Goal: Task Accomplishment & Management: Manage account settings

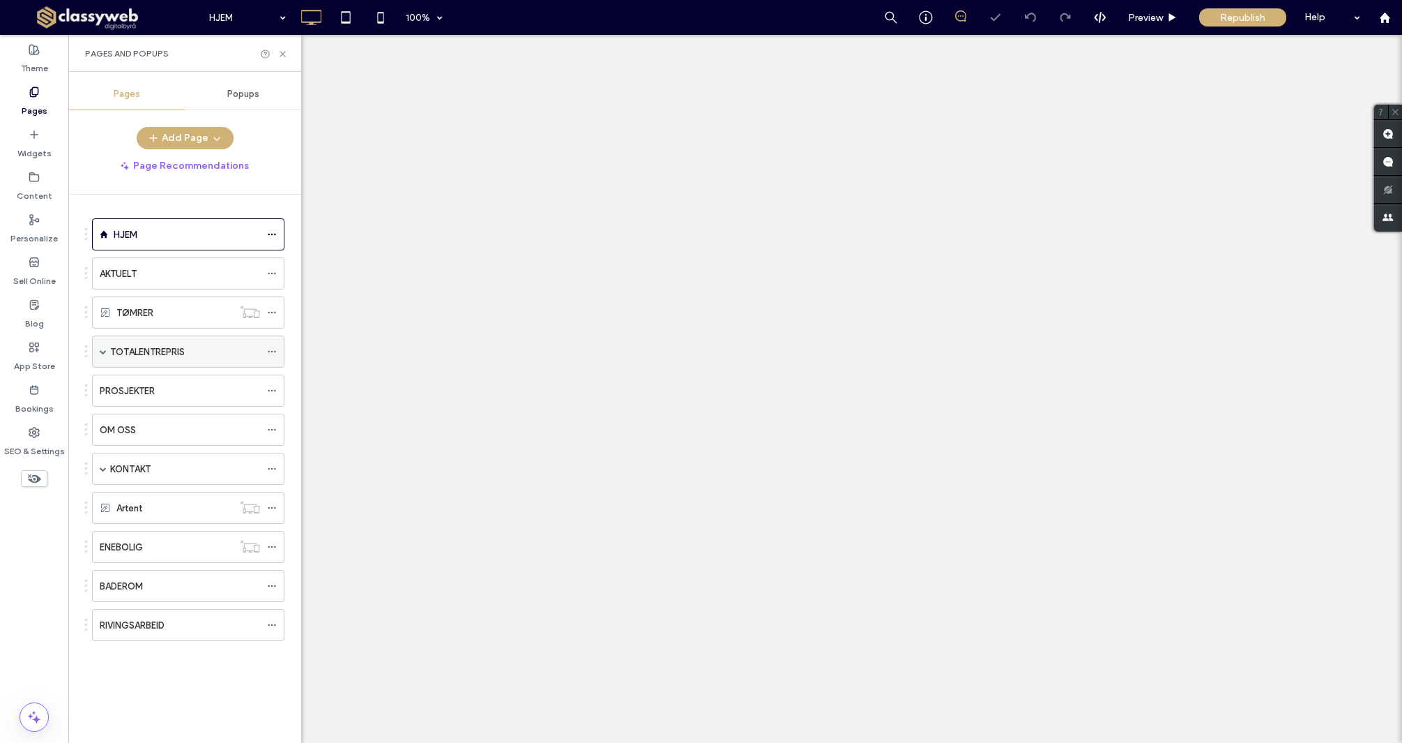
drag, startPoint x: 0, startPoint y: 0, endPoint x: 162, endPoint y: 349, distance: 385.0
click at [162, 349] on label "TOTALENTREPRIS" at bounding box center [147, 352] width 75 height 24
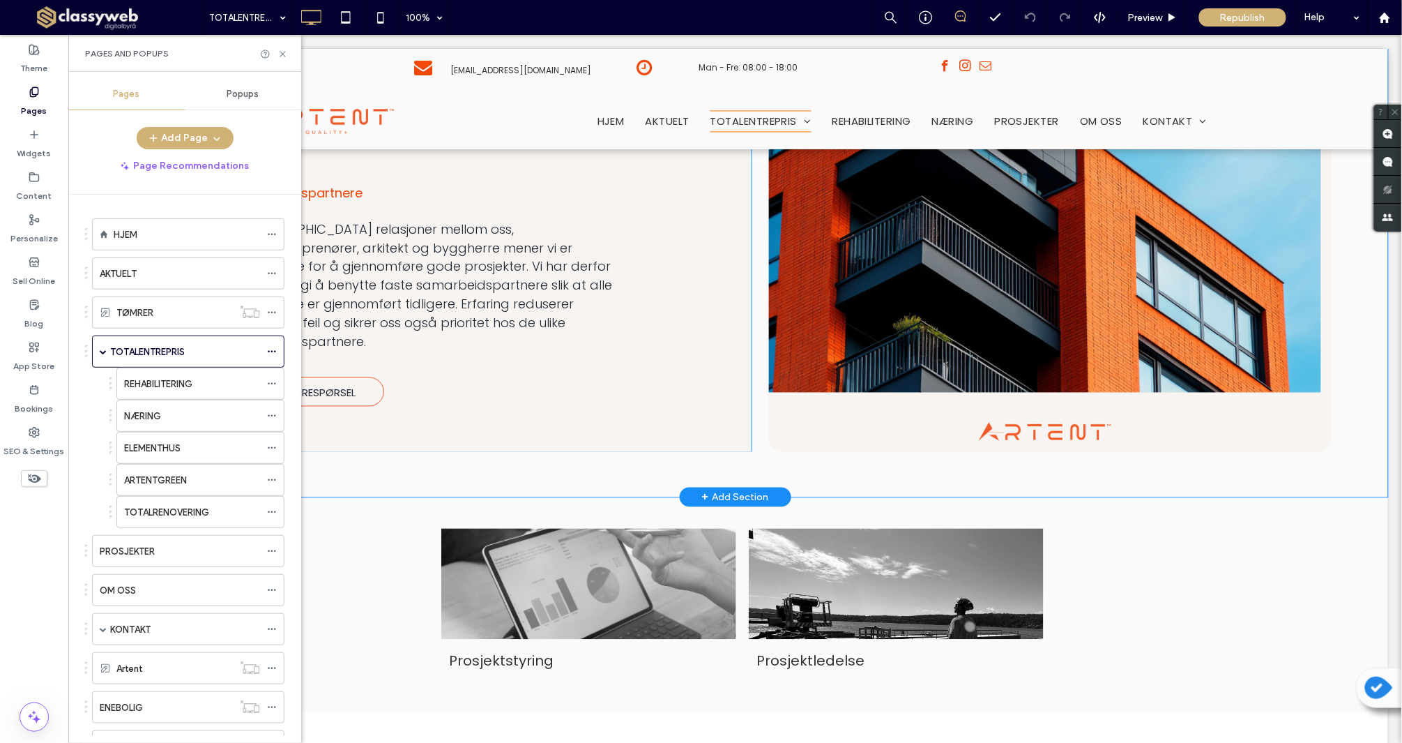
scroll to position [686, 0]
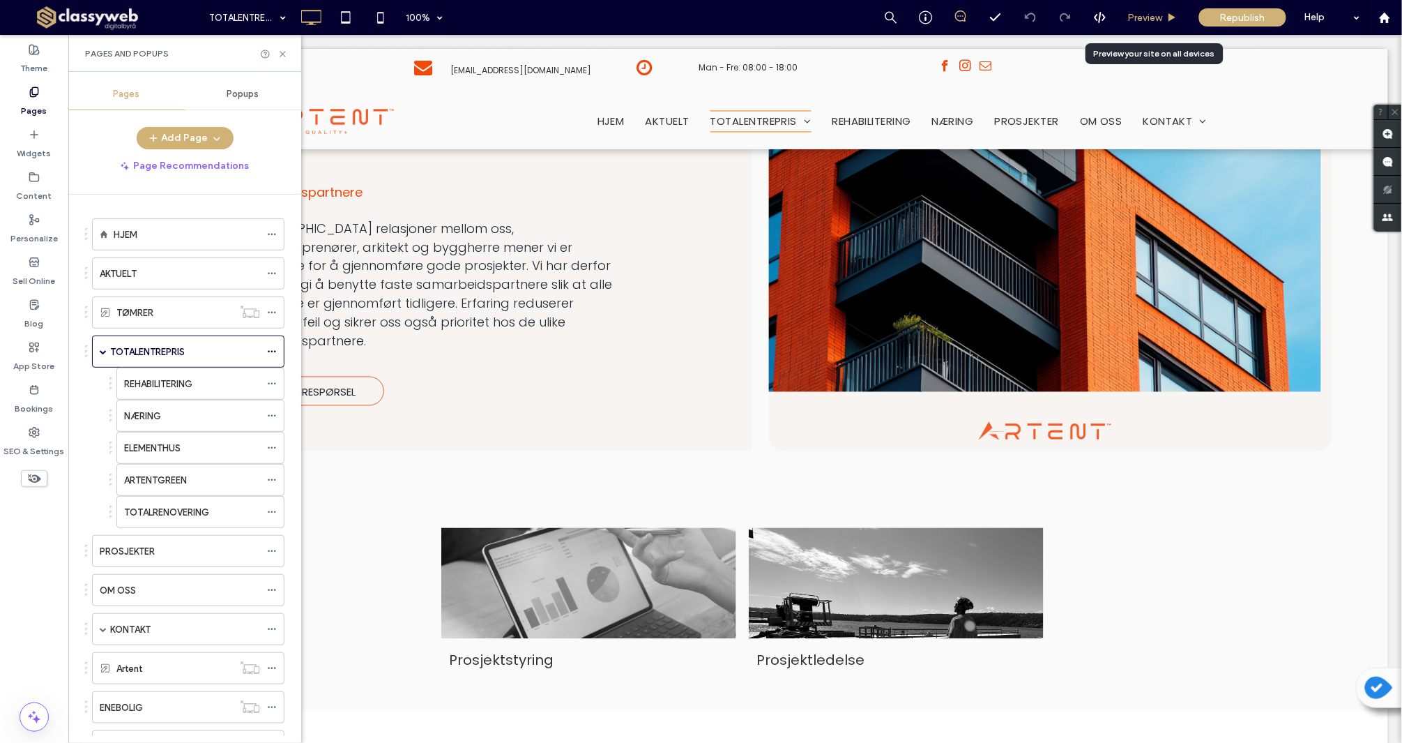
click at [1156, 17] on span "Preview" at bounding box center [1145, 18] width 35 height 12
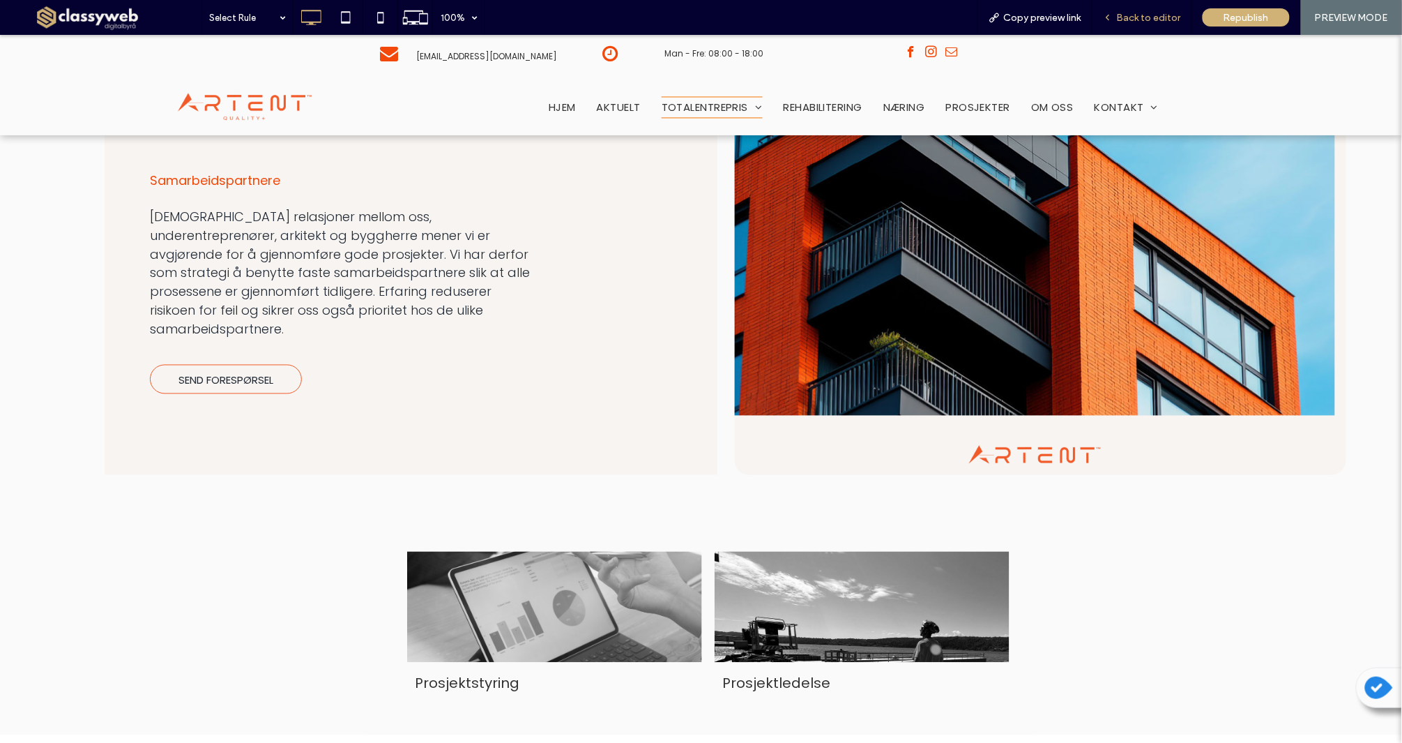
click at [1149, 16] on span "Back to editor" at bounding box center [1149, 18] width 64 height 12
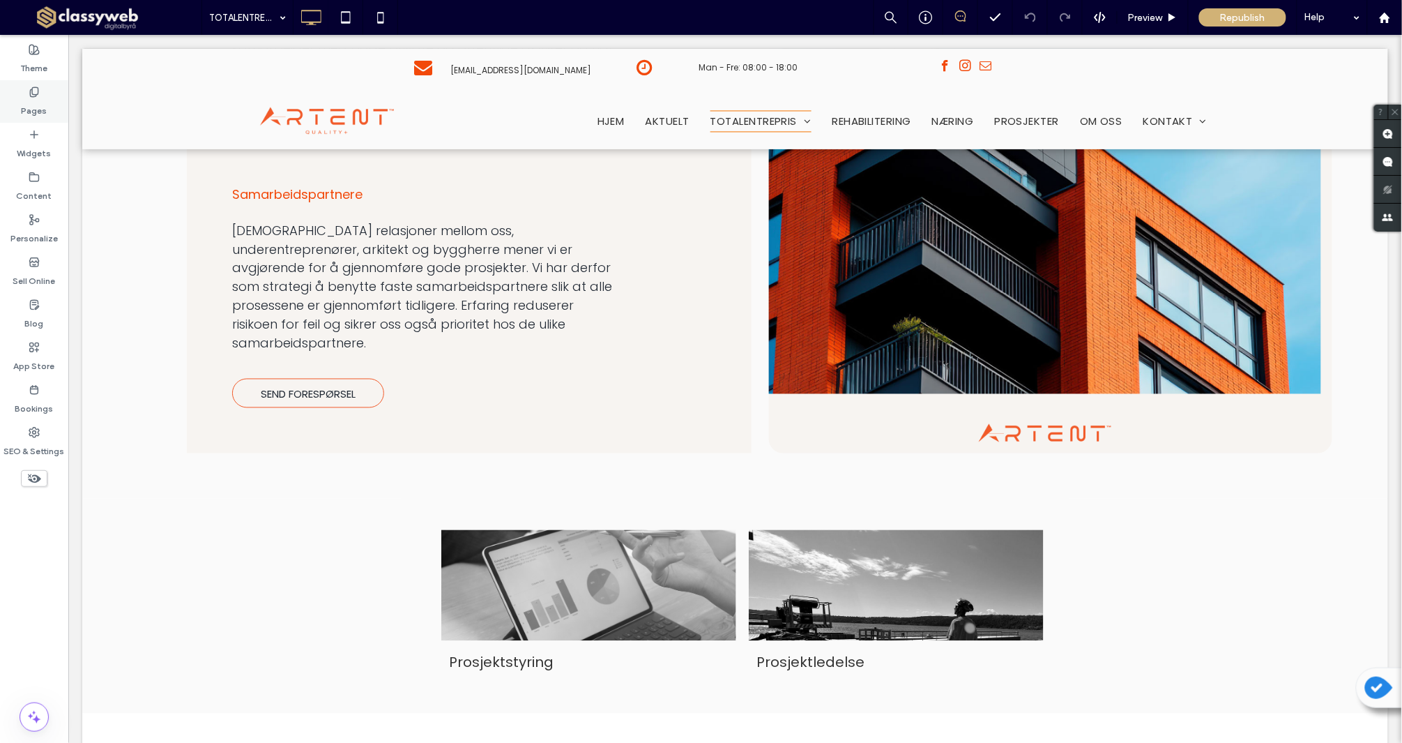
click at [26, 92] on div "Pages" at bounding box center [34, 101] width 68 height 43
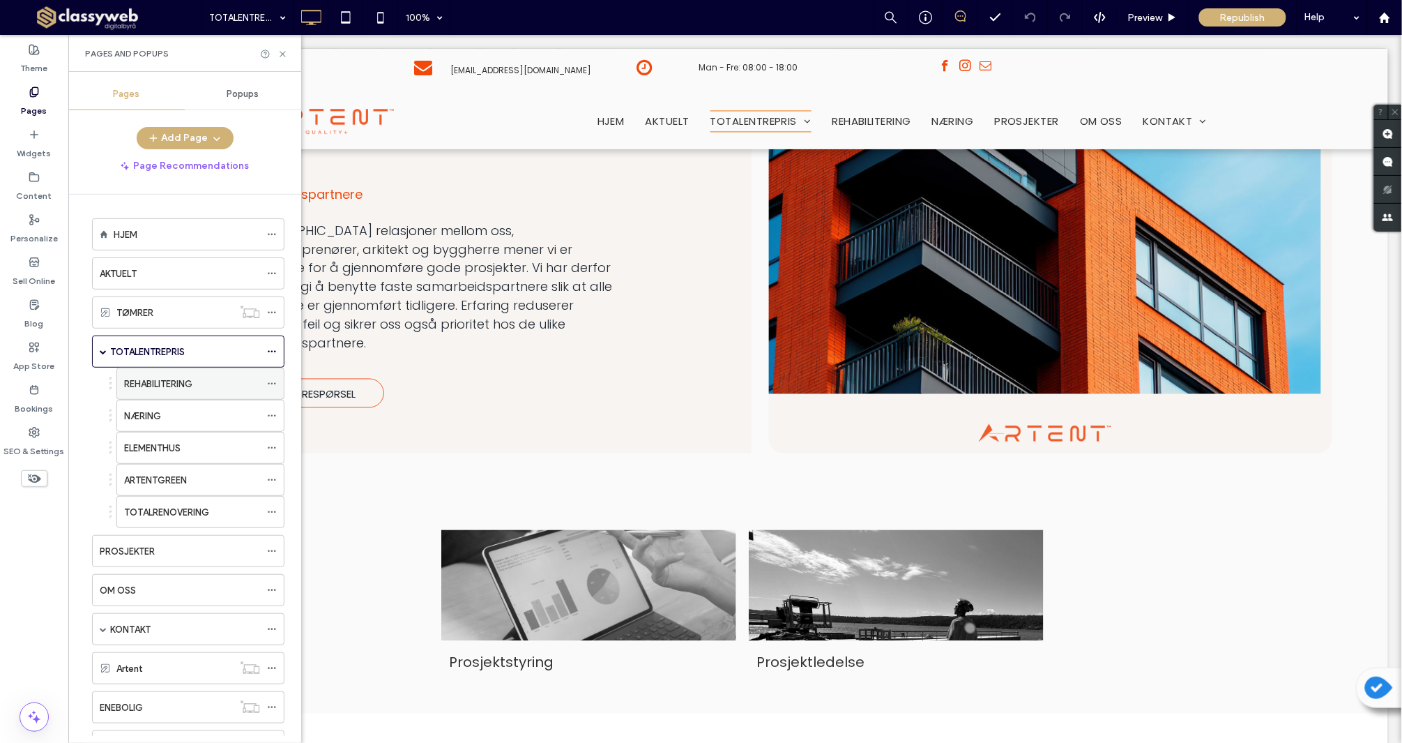
click at [275, 382] on icon at bounding box center [272, 384] width 10 height 10
click at [236, 387] on div "REHABILITERING" at bounding box center [192, 384] width 136 height 15
click at [222, 416] on div "NÆRING" at bounding box center [192, 416] width 136 height 15
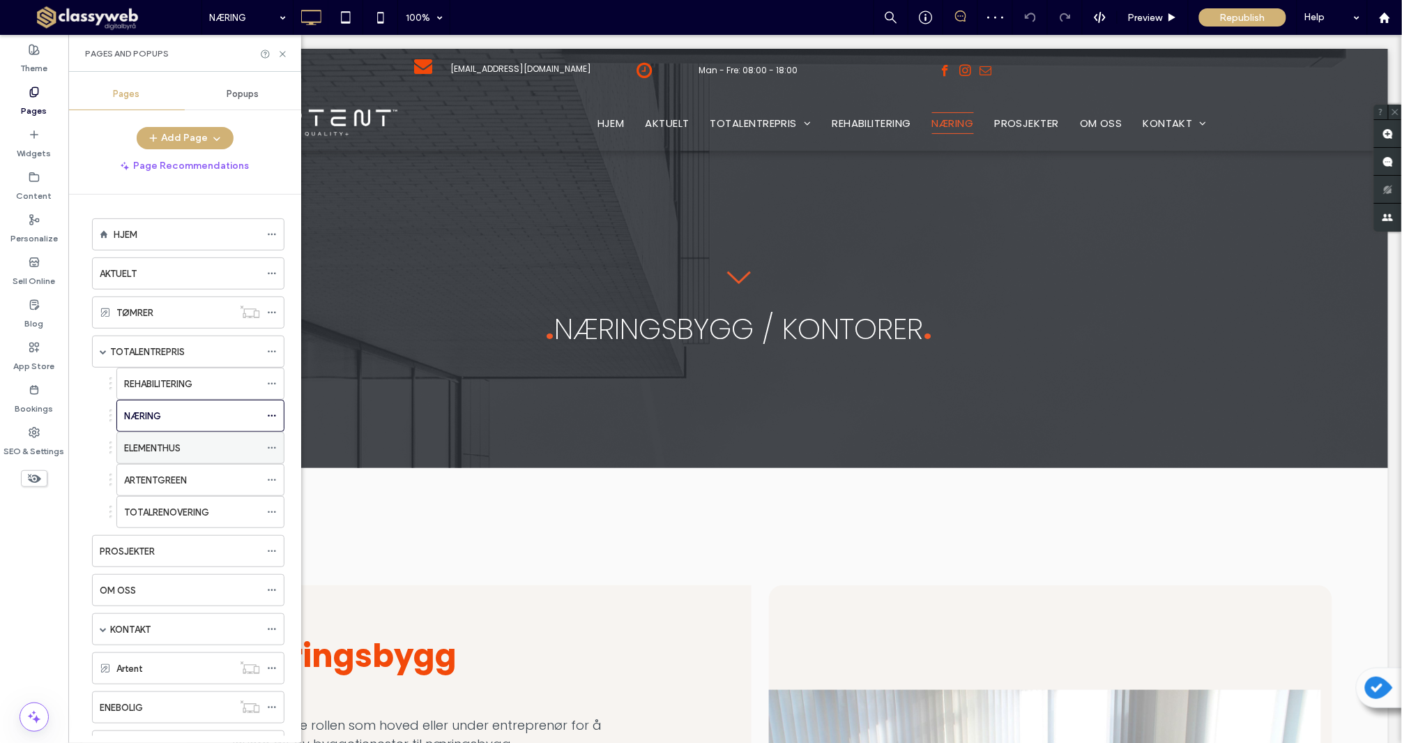
click at [218, 448] on div "ELEMENTHUS" at bounding box center [192, 448] width 136 height 15
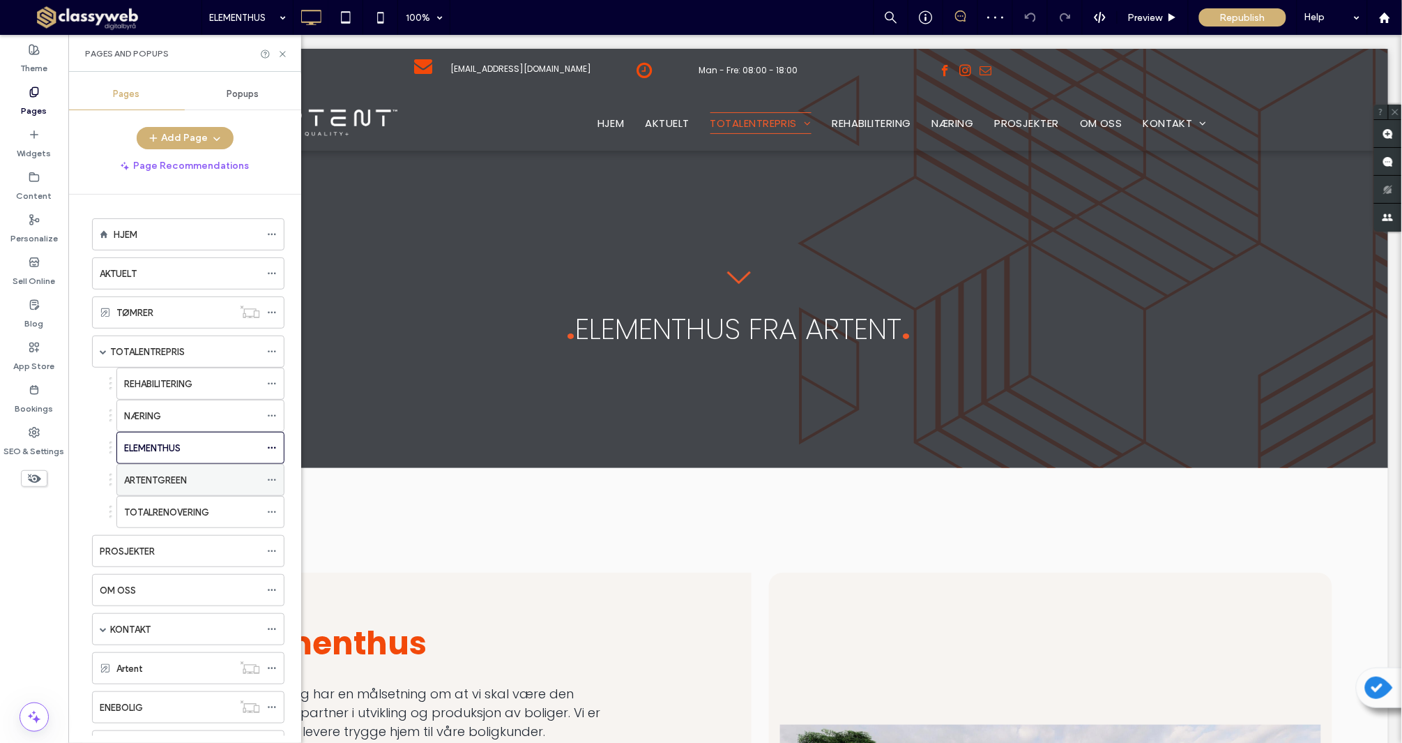
click at [222, 479] on div "ARTENTGREEN" at bounding box center [192, 480] width 136 height 15
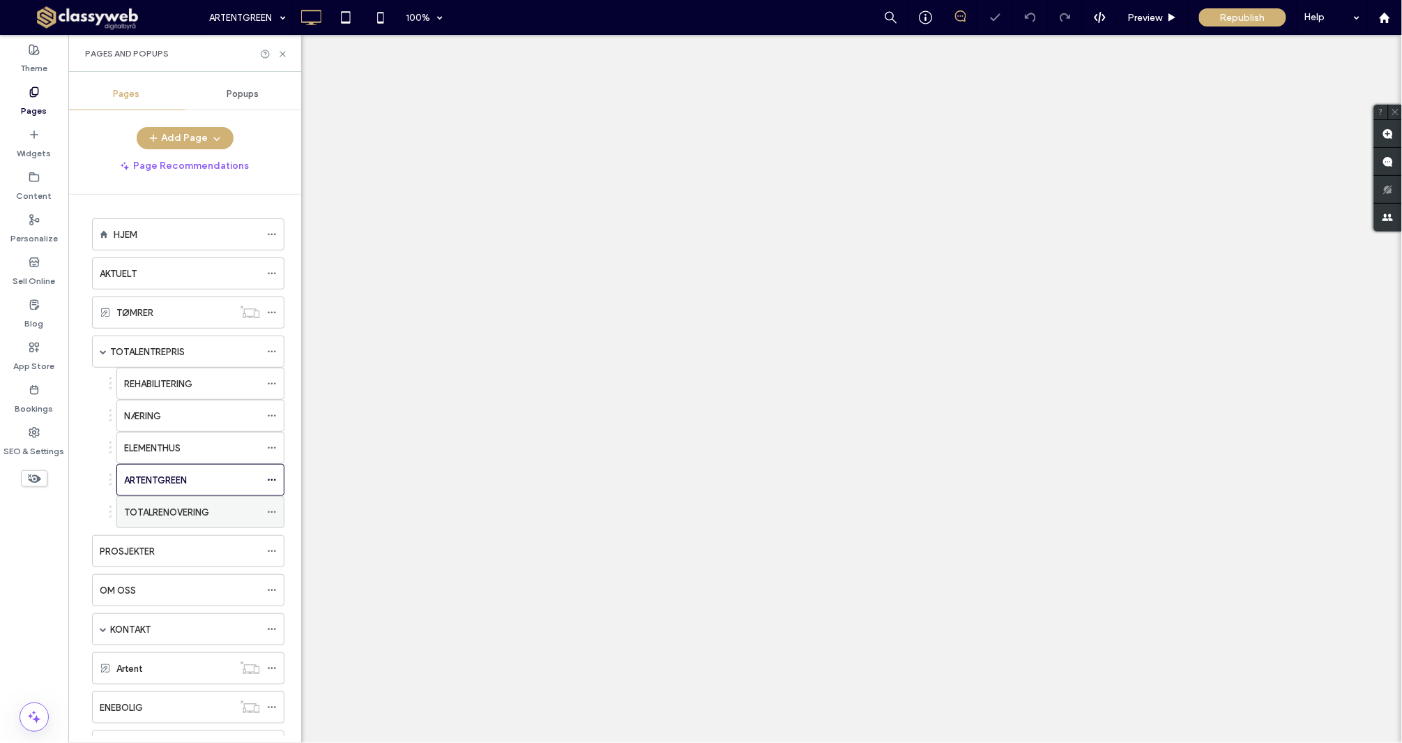
click at [209, 506] on label "TOTALRENOVERING" at bounding box center [166, 512] width 85 height 24
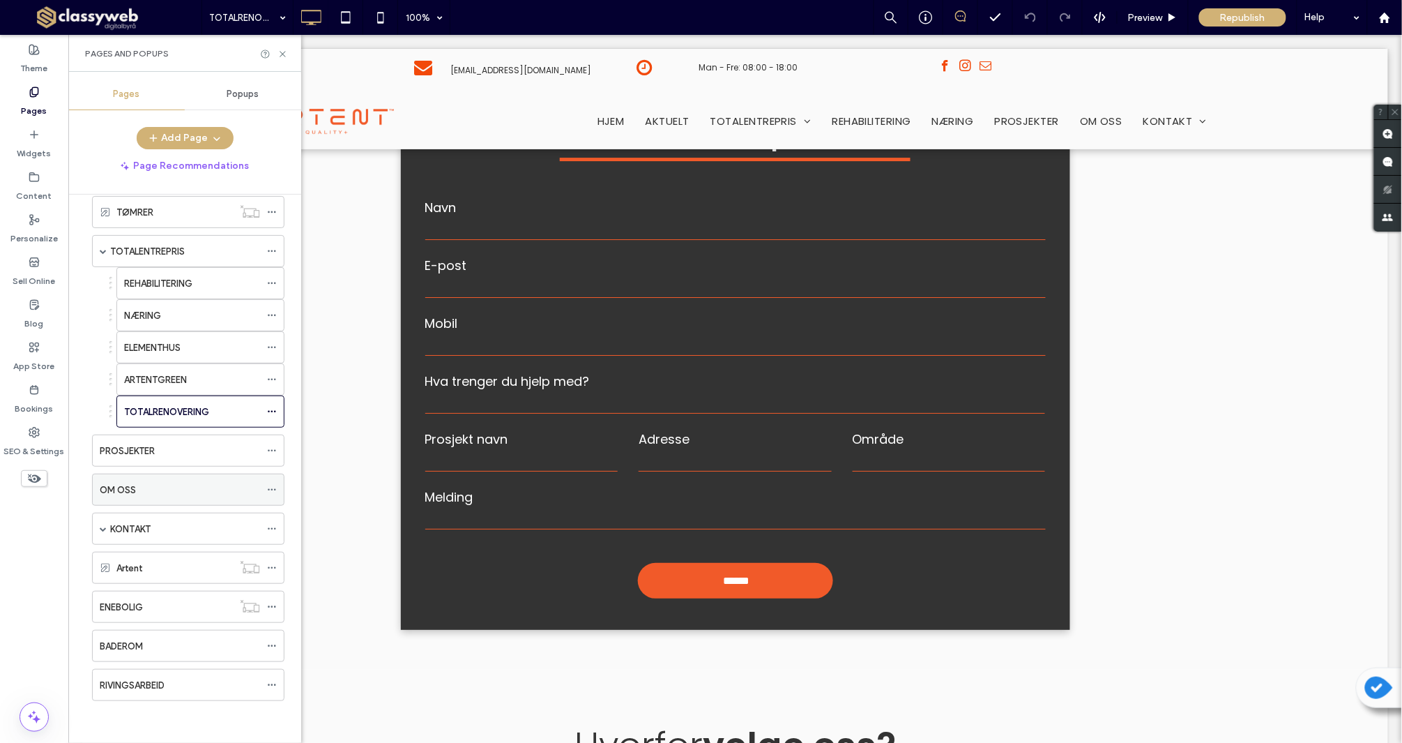
scroll to position [103, 0]
click at [143, 640] on label "BADEROM" at bounding box center [121, 646] width 43 height 24
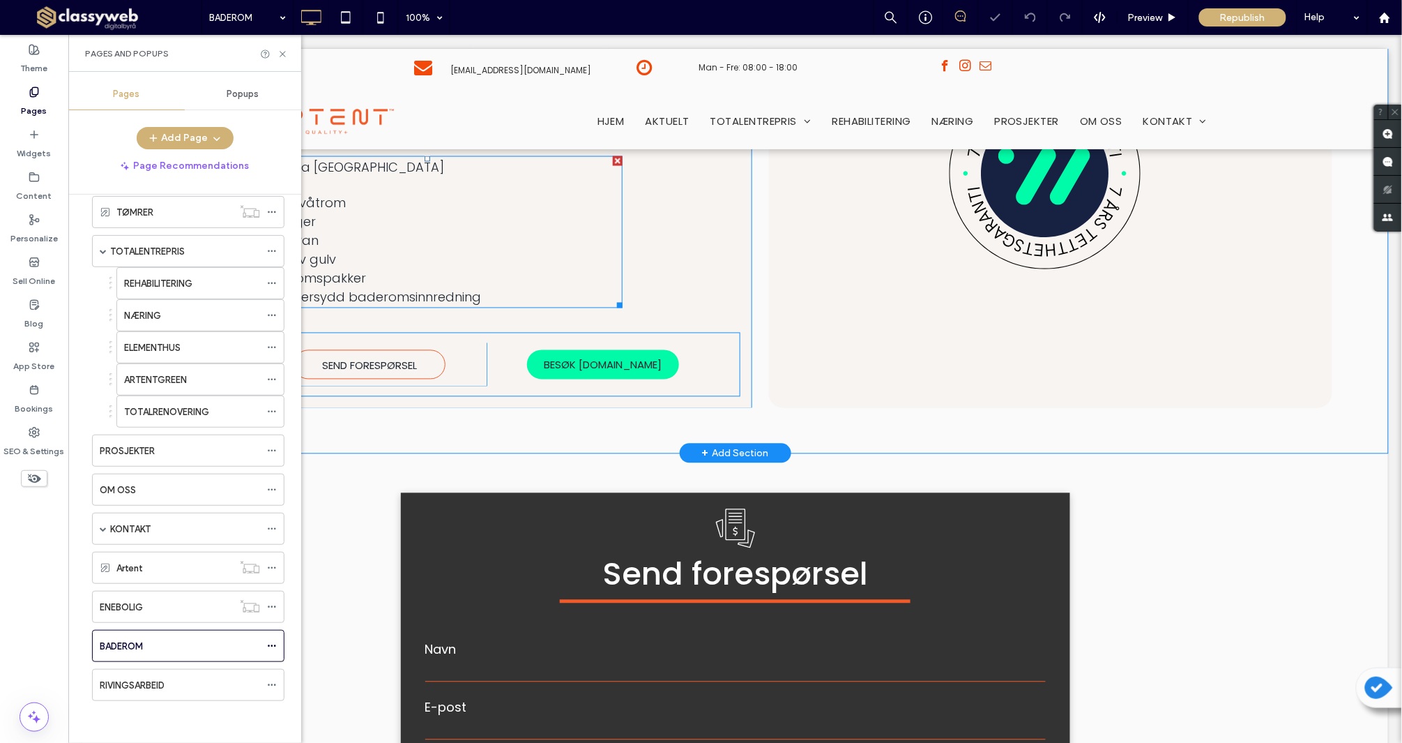
scroll to position [764, 0]
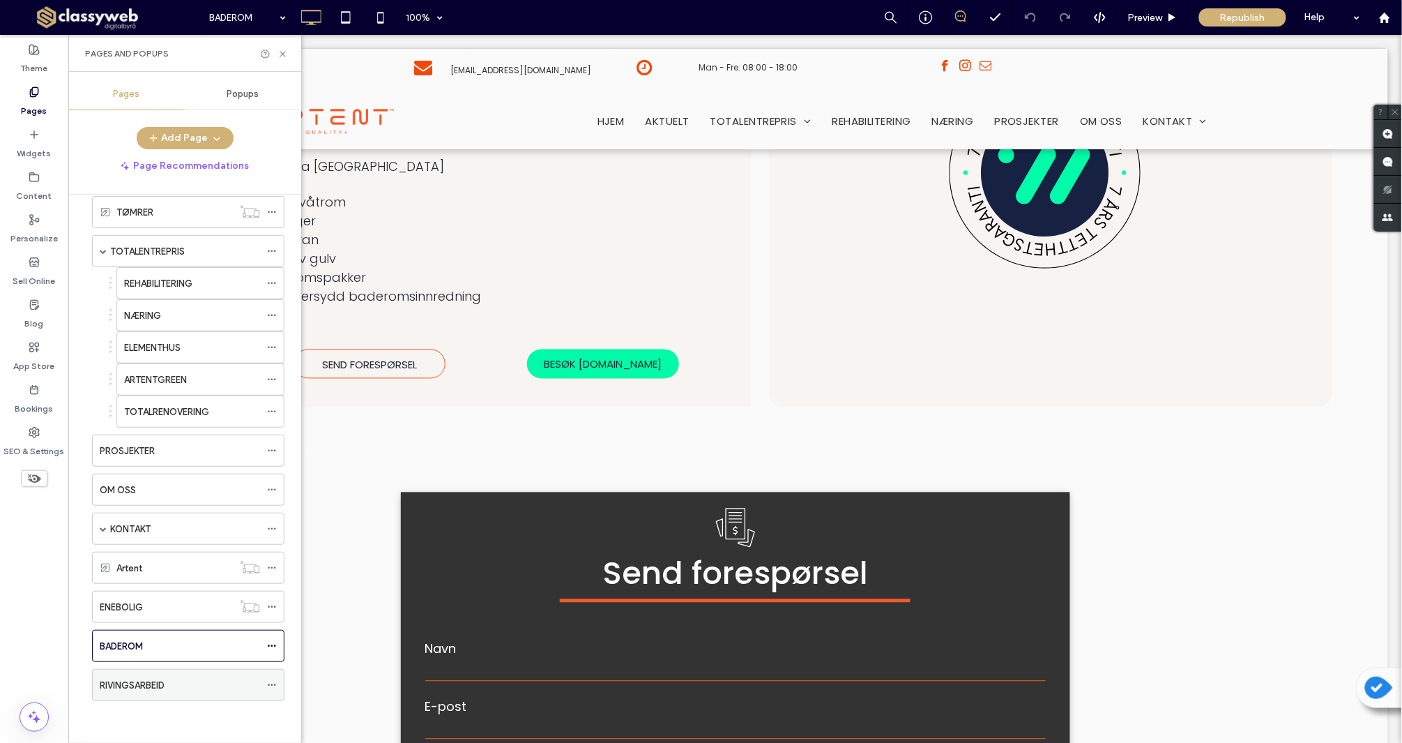
click at [165, 690] on label "RIVINGSARBEID" at bounding box center [132, 685] width 65 height 24
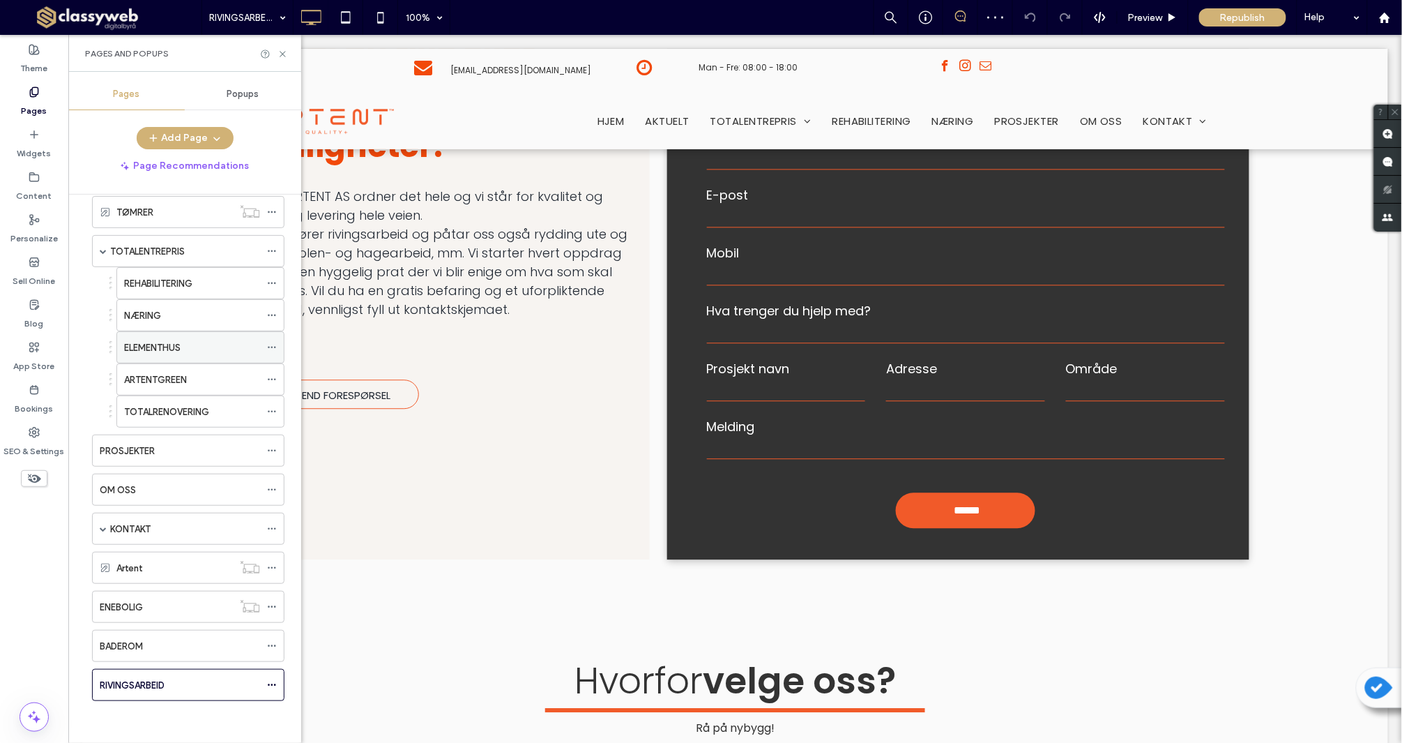
scroll to position [40, 0]
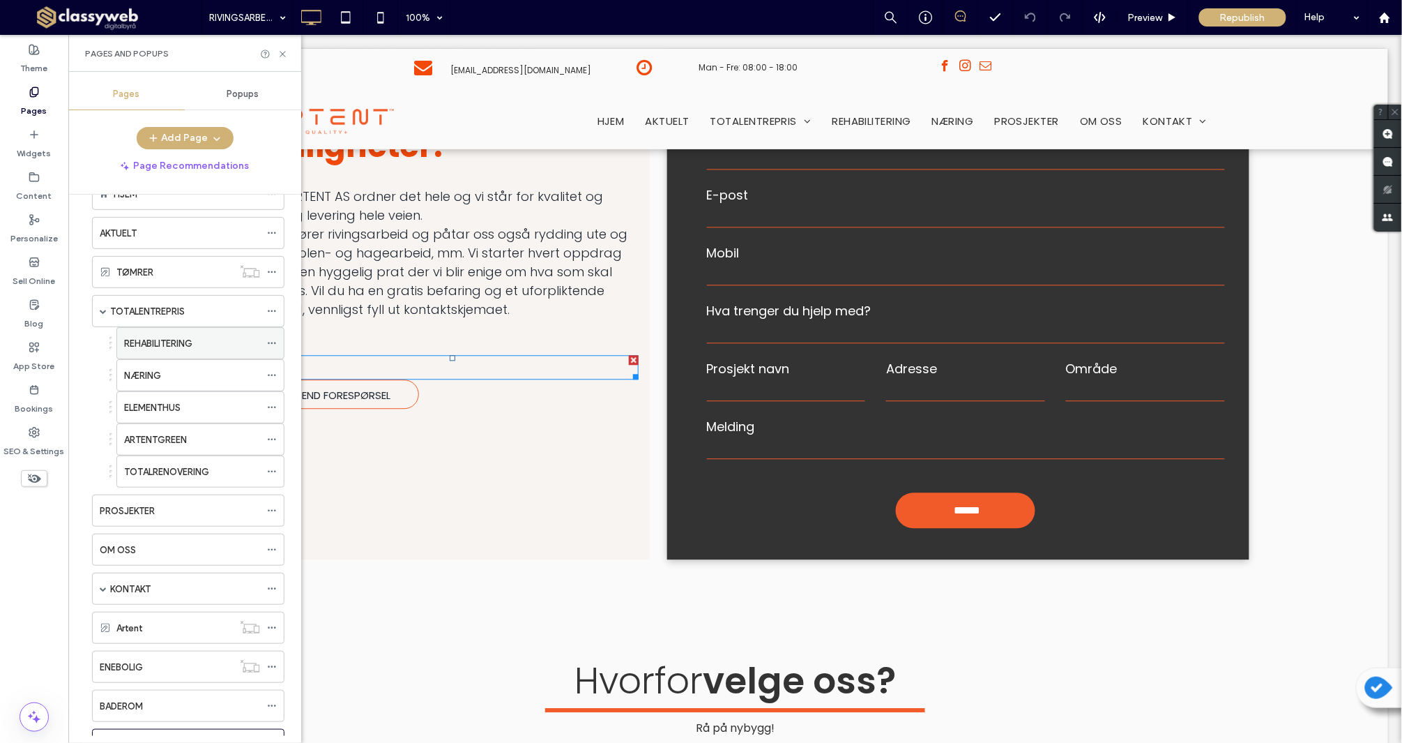
click at [211, 340] on div "REHABILITERING" at bounding box center [192, 343] width 136 height 15
click at [179, 314] on div "REHABILITERING 100% Preview Republish Help Site Comments Team & Clients Automat…" at bounding box center [701, 371] width 1402 height 743
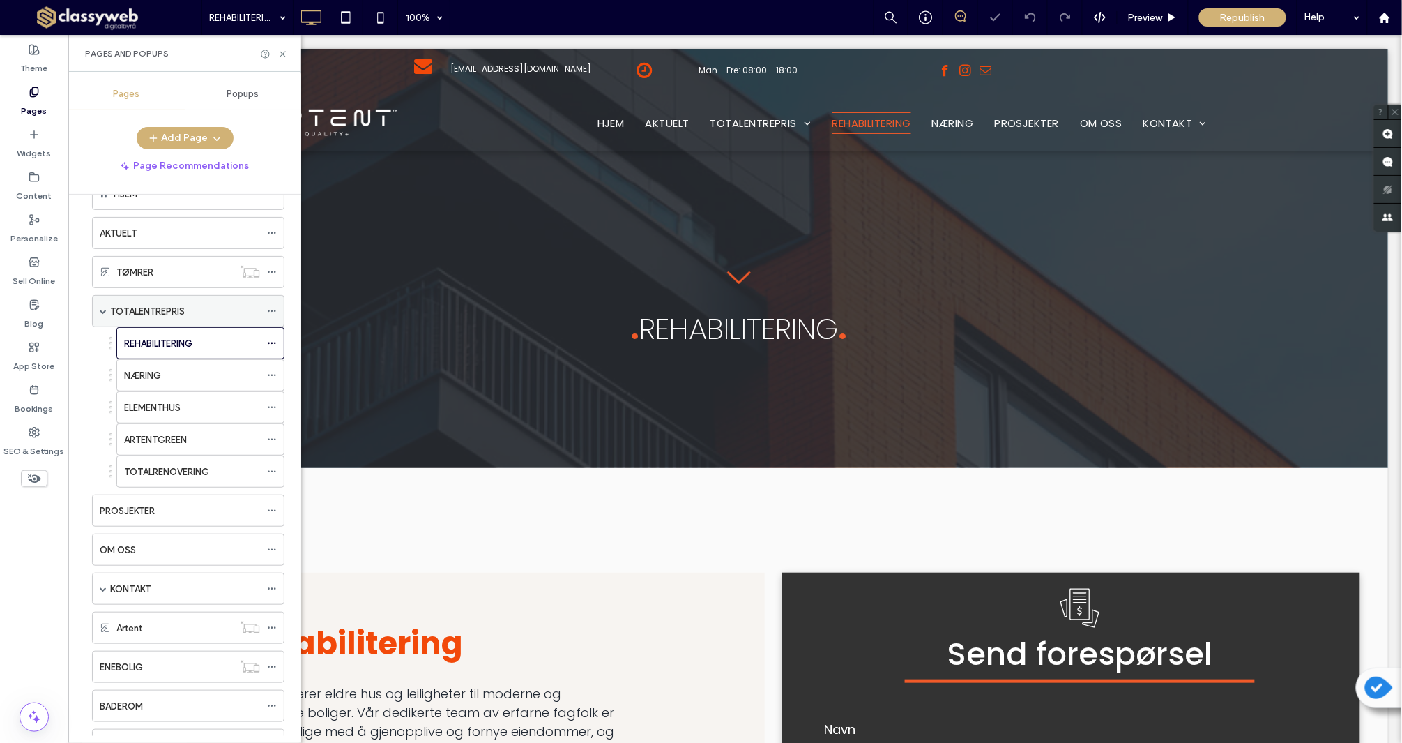
click at [175, 312] on label "TOTALENTREPRIS" at bounding box center [147, 311] width 75 height 24
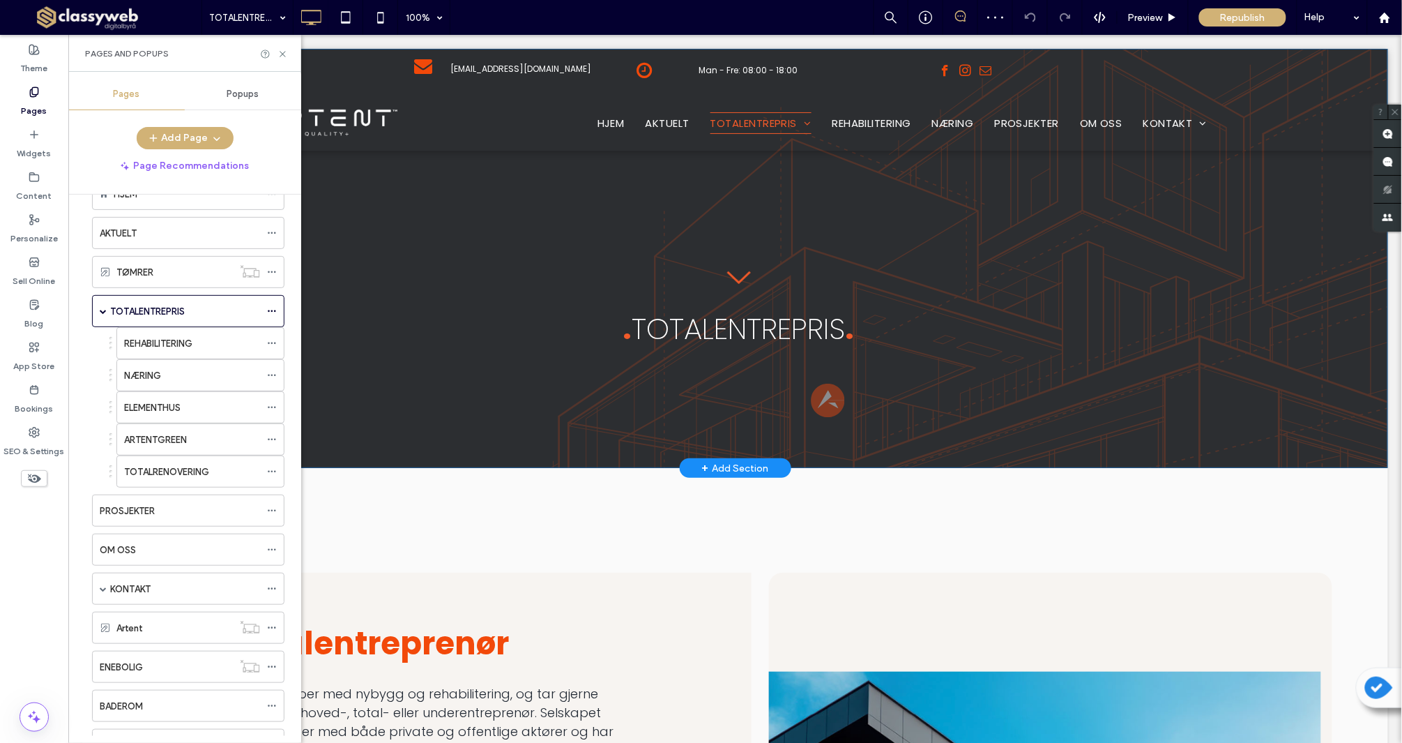
click at [445, 407] on div "TOTALENTREPRIS HJEM TØMRER HJEM HJEM HJEM . TOTALENTREPRIS . Click To Paste Row…" at bounding box center [735, 257] width 1306 height 419
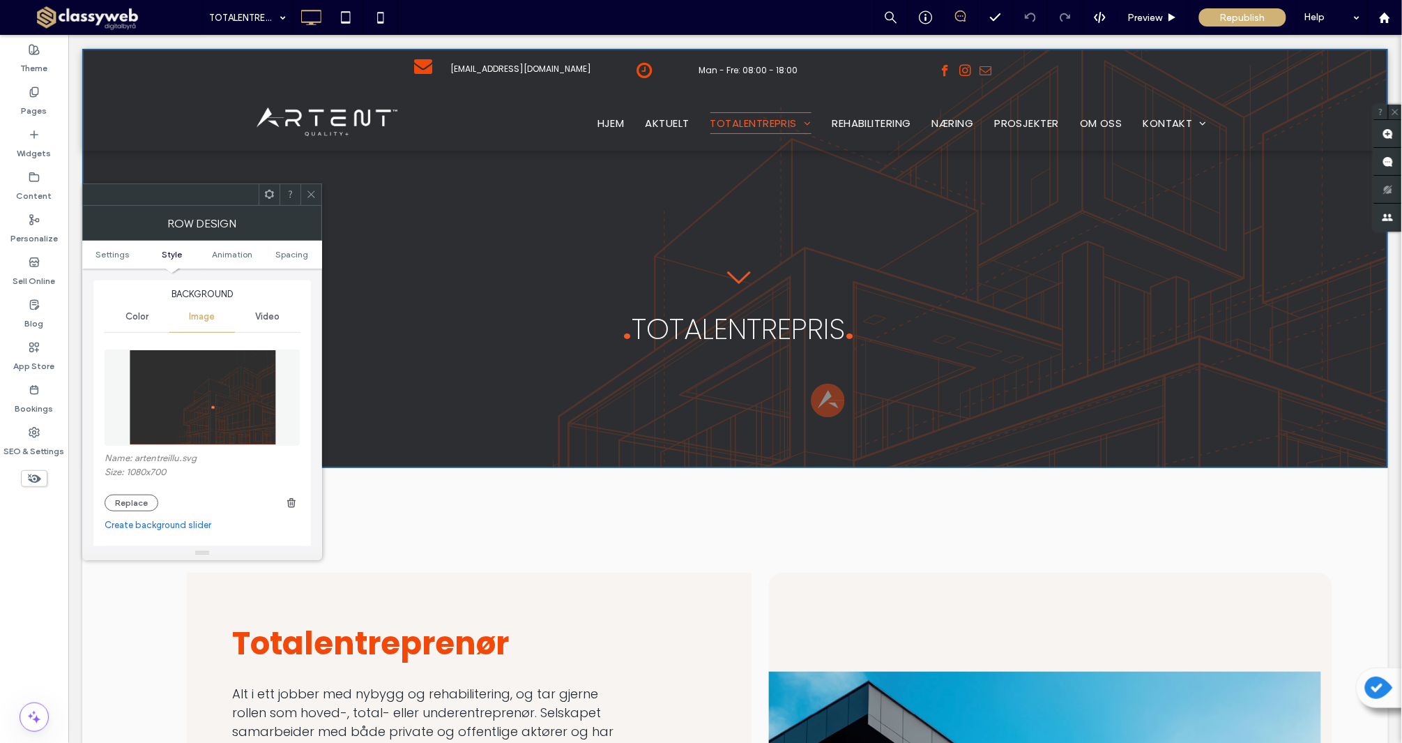
click at [138, 319] on span "Color" at bounding box center [137, 316] width 23 height 11
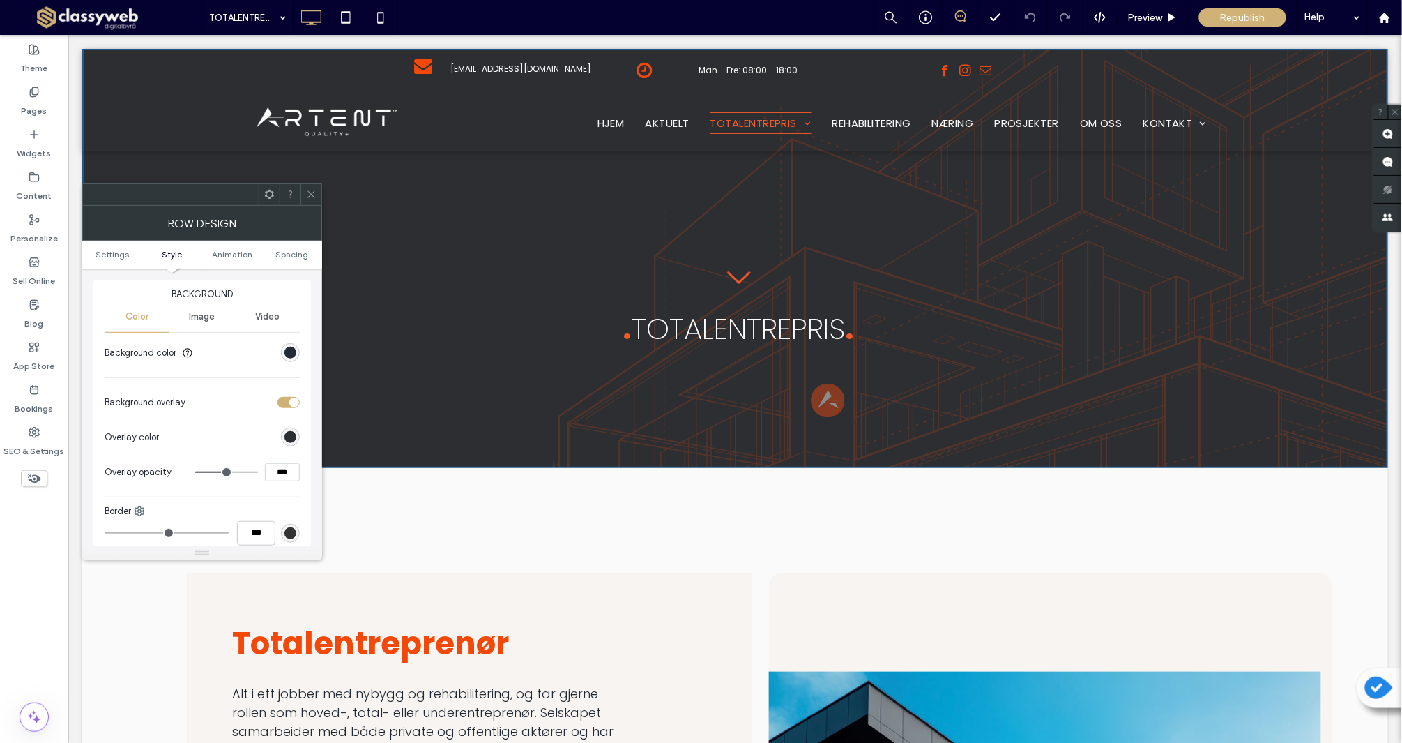
scroll to position [183, 0]
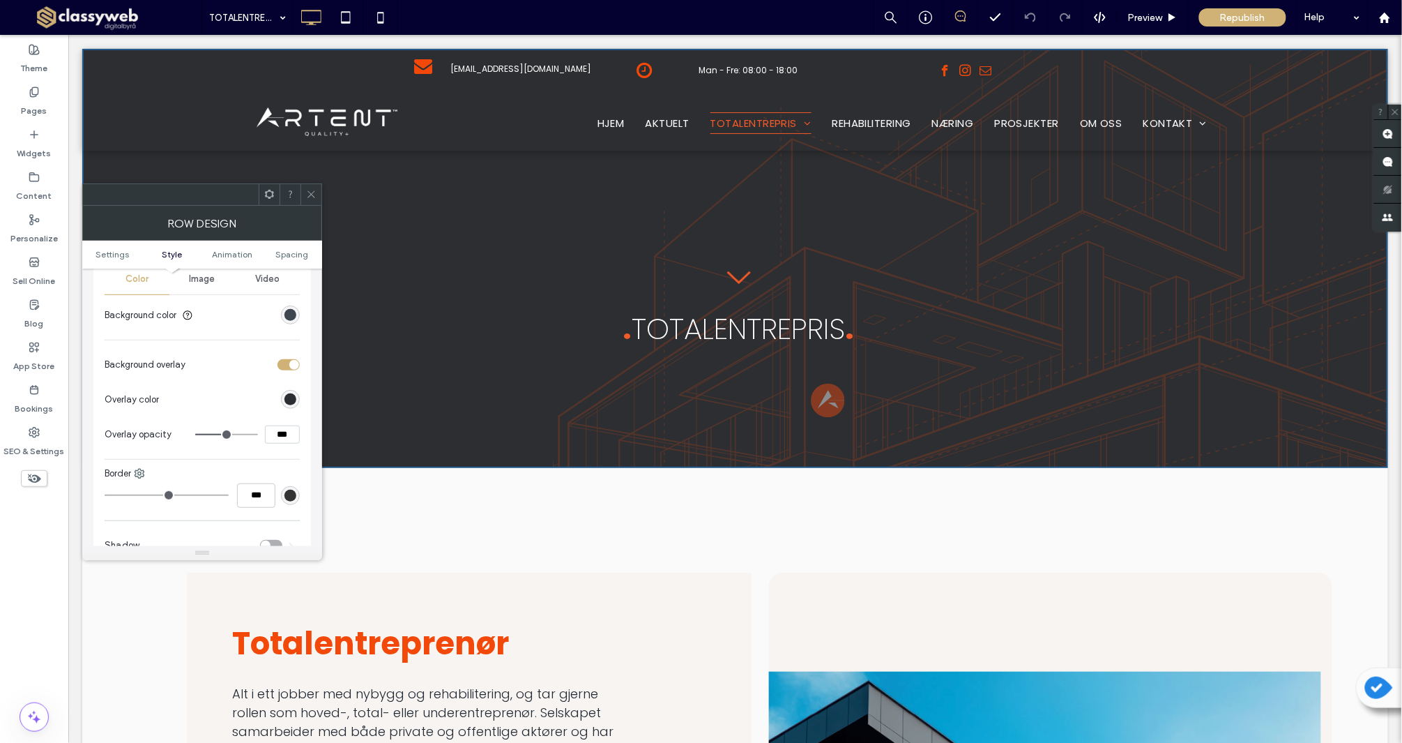
click at [291, 314] on div "rgb(34, 42, 53)" at bounding box center [291, 315] width 12 height 12
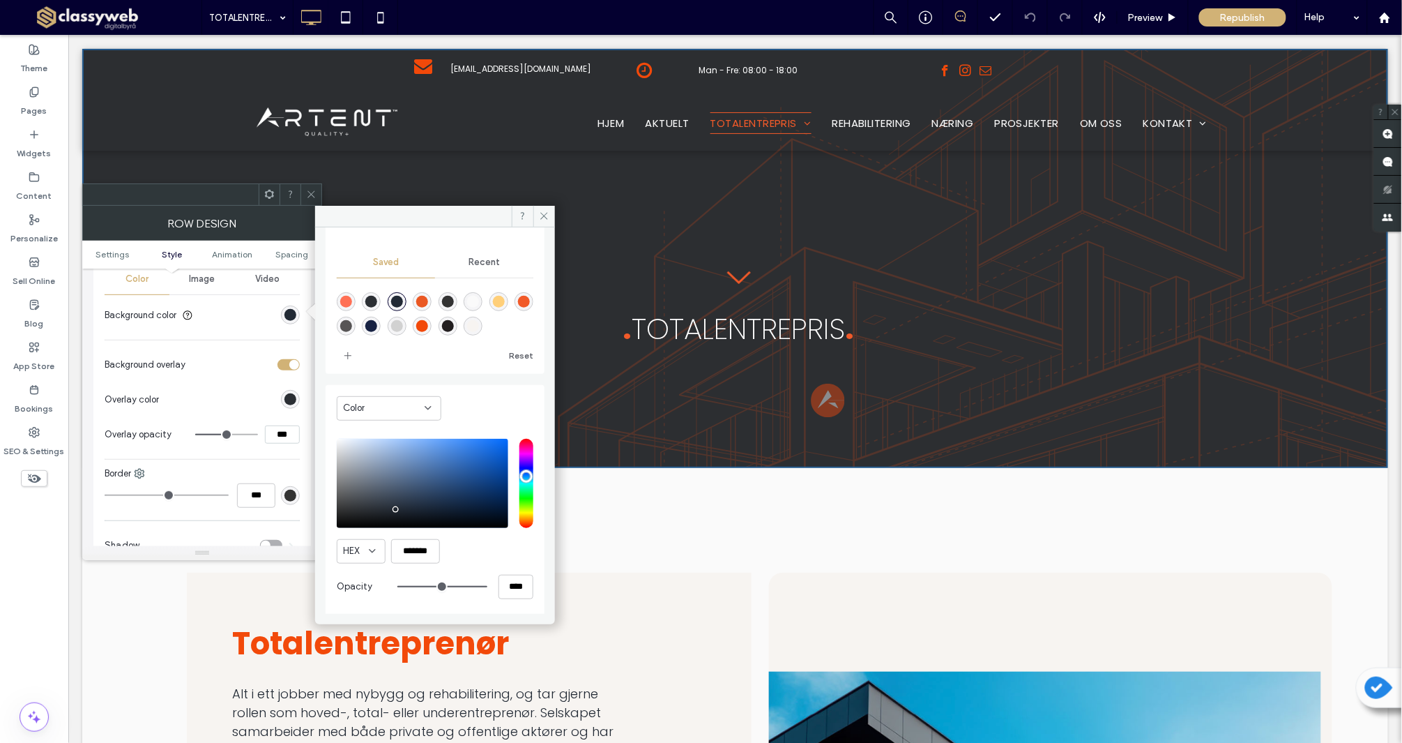
scroll to position [115, 0]
click at [423, 540] on input "*******" at bounding box center [415, 549] width 49 height 24
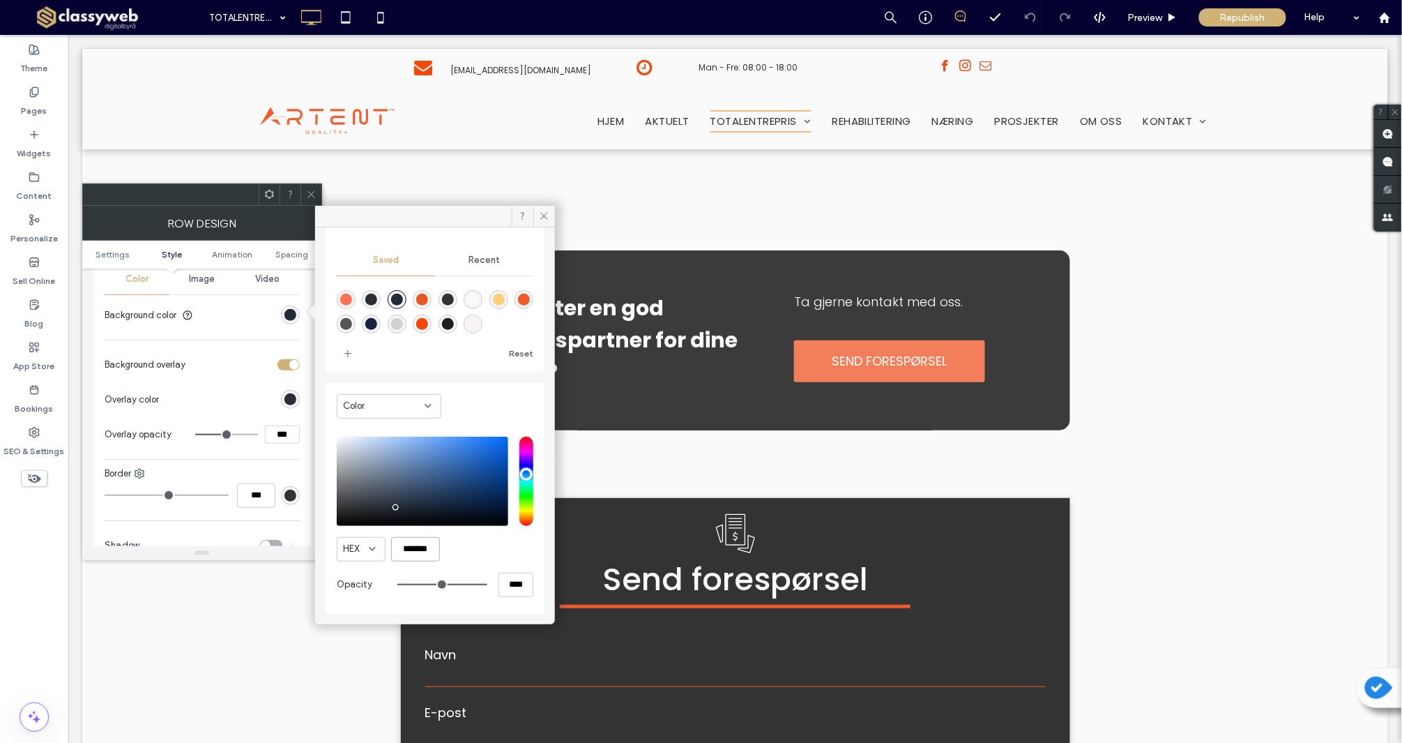
scroll to position [1775, 0]
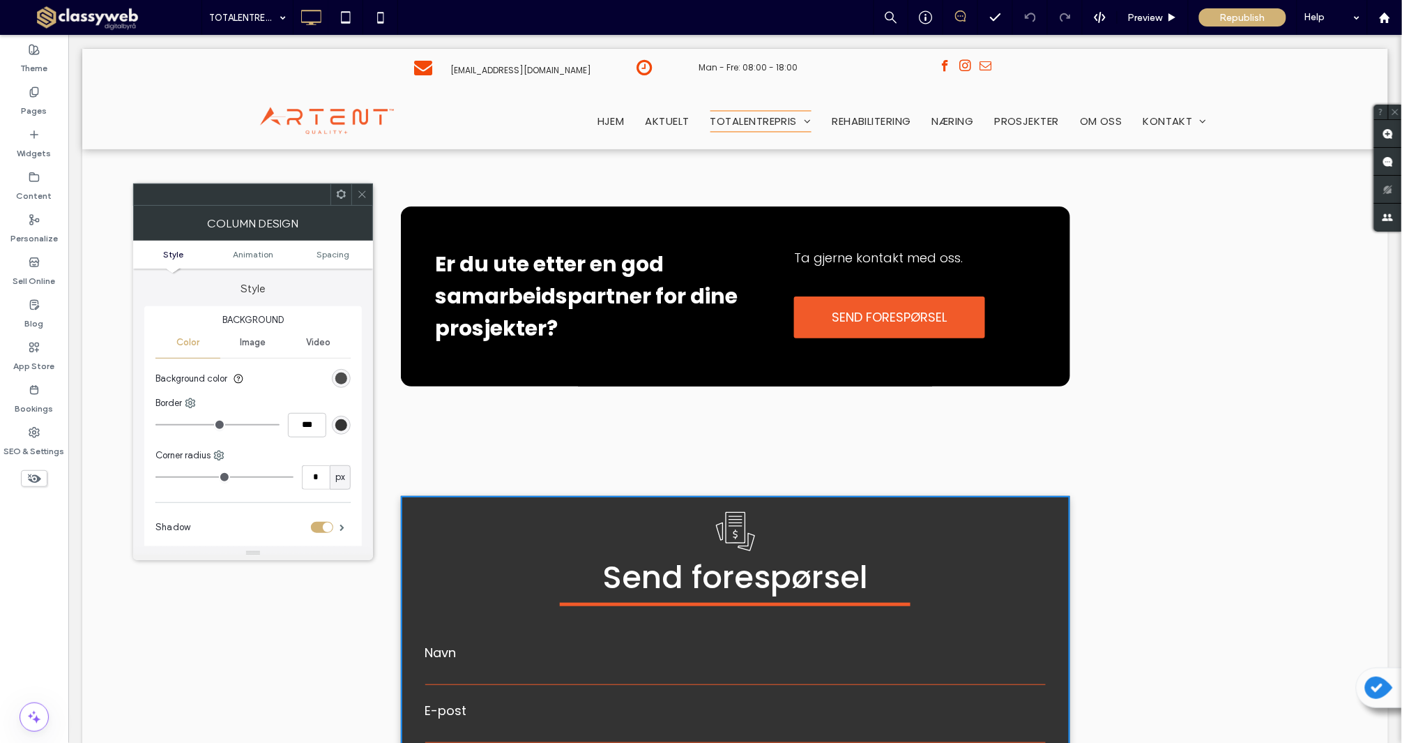
click at [340, 372] on div "rgb(51, 51, 51)" at bounding box center [341, 378] width 12 height 12
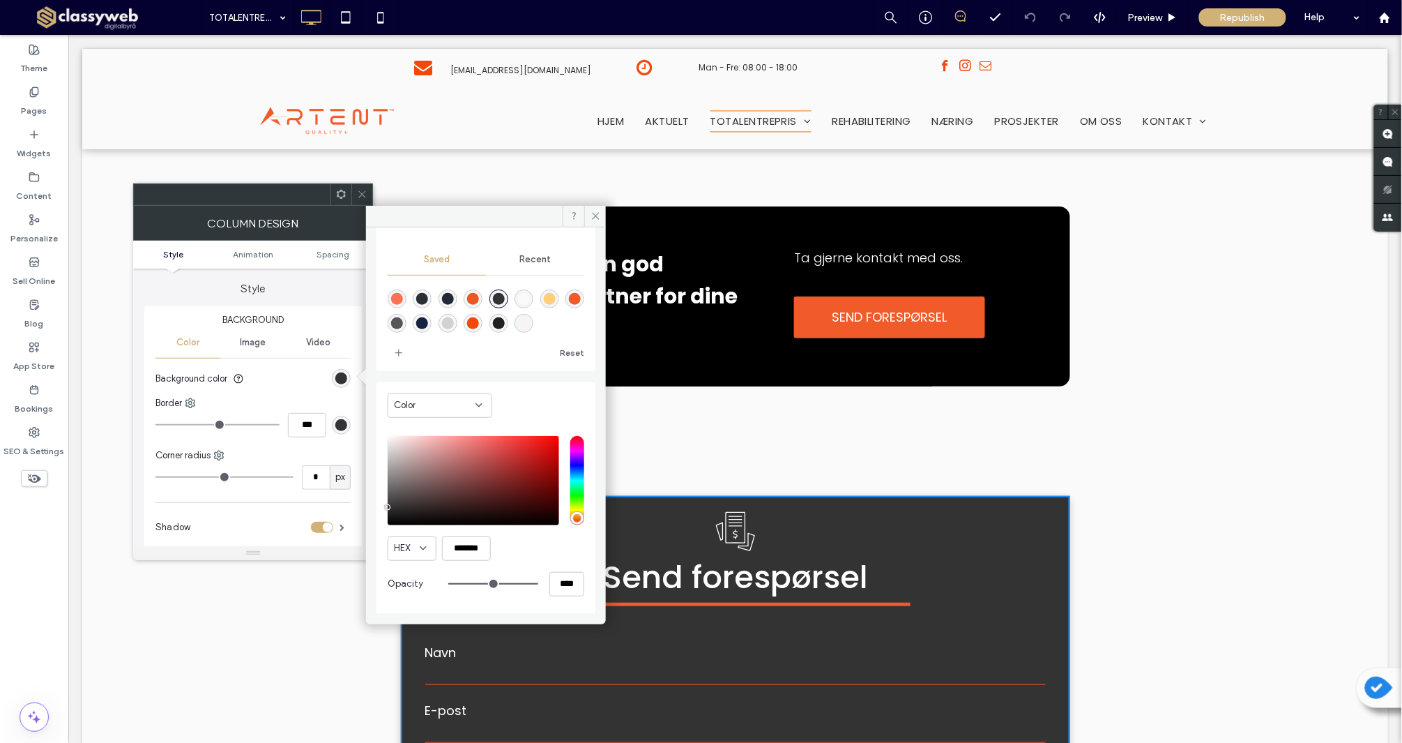
scroll to position [115, 0]
click at [471, 537] on input "*******" at bounding box center [466, 549] width 49 height 24
